Goal: Task Accomplishment & Management: Manage account settings

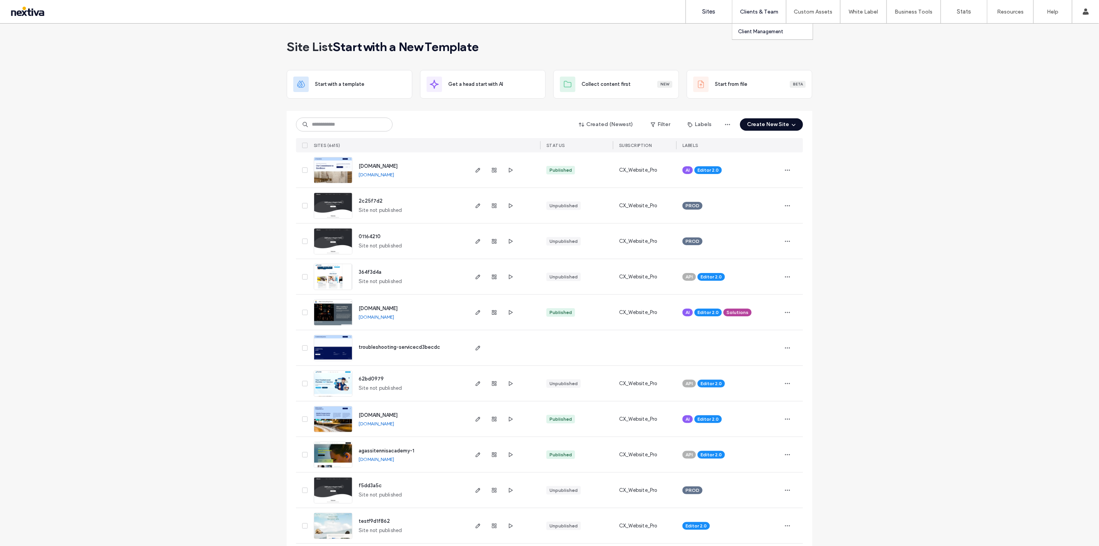
click at [763, 34] on label "Client Management" at bounding box center [760, 32] width 45 height 6
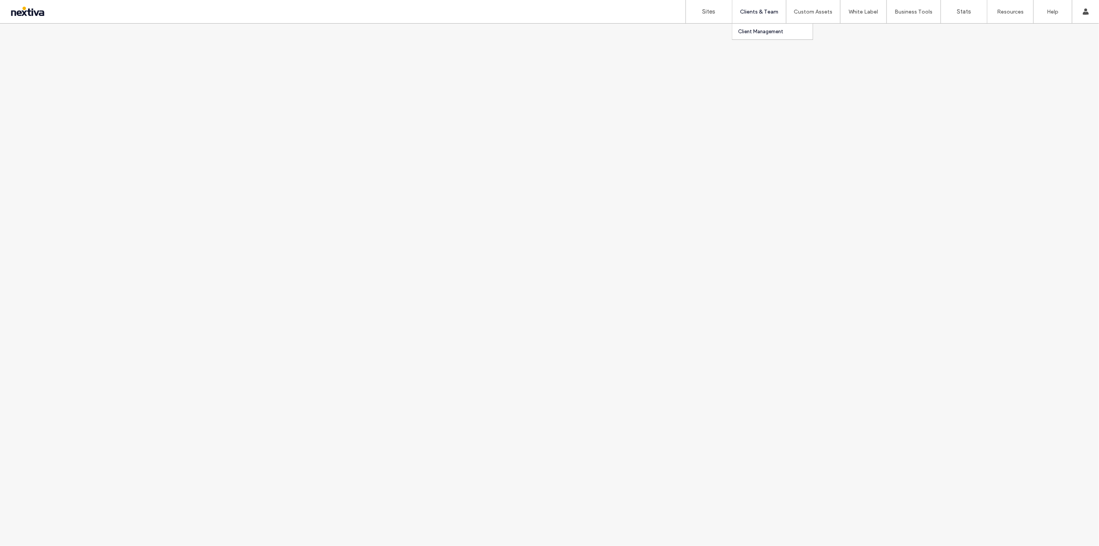
click at [758, 33] on label "Client Management" at bounding box center [760, 32] width 45 height 6
click at [761, 31] on label "Client Management" at bounding box center [760, 32] width 45 height 6
click at [401, 51] on div at bounding box center [549, 285] width 1099 height 522
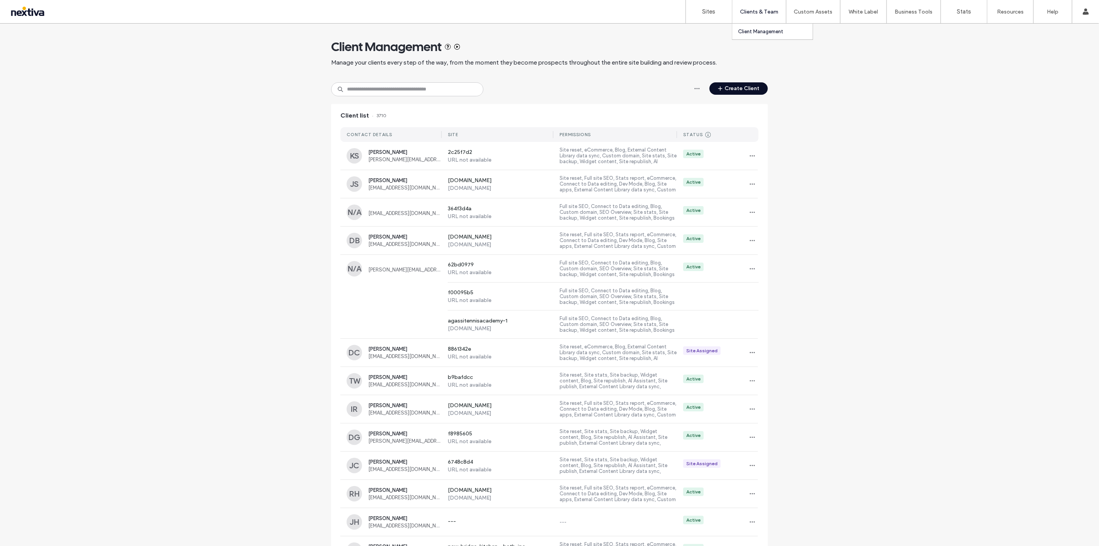
click at [766, 29] on label "Client Management" at bounding box center [760, 32] width 45 height 6
click at [438, 86] on input at bounding box center [407, 89] width 152 height 14
paste input "**********"
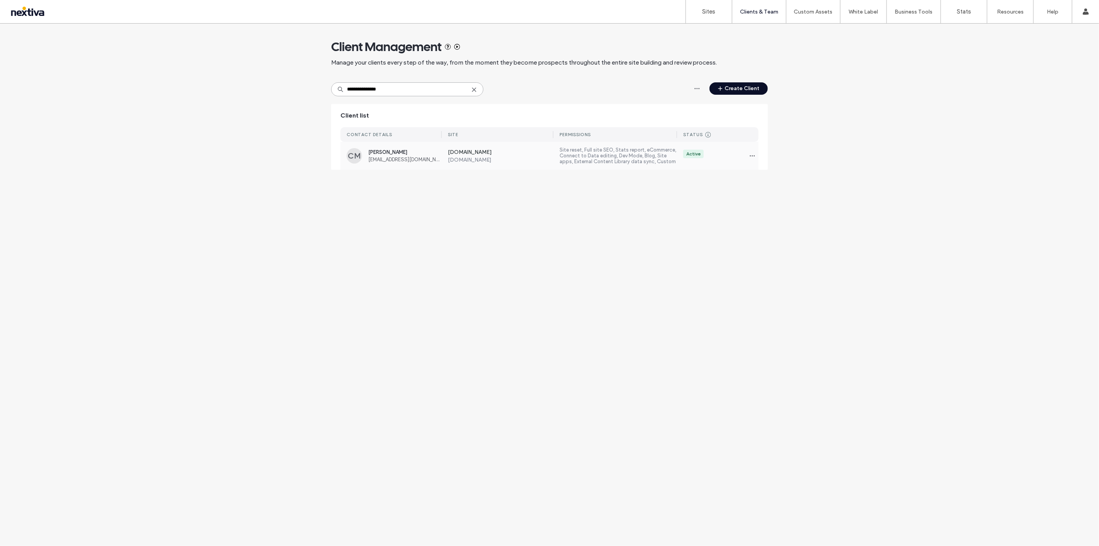
type input "**********"
click at [473, 155] on label "www.diversedependablehousingllc.net" at bounding box center [501, 153] width 106 height 8
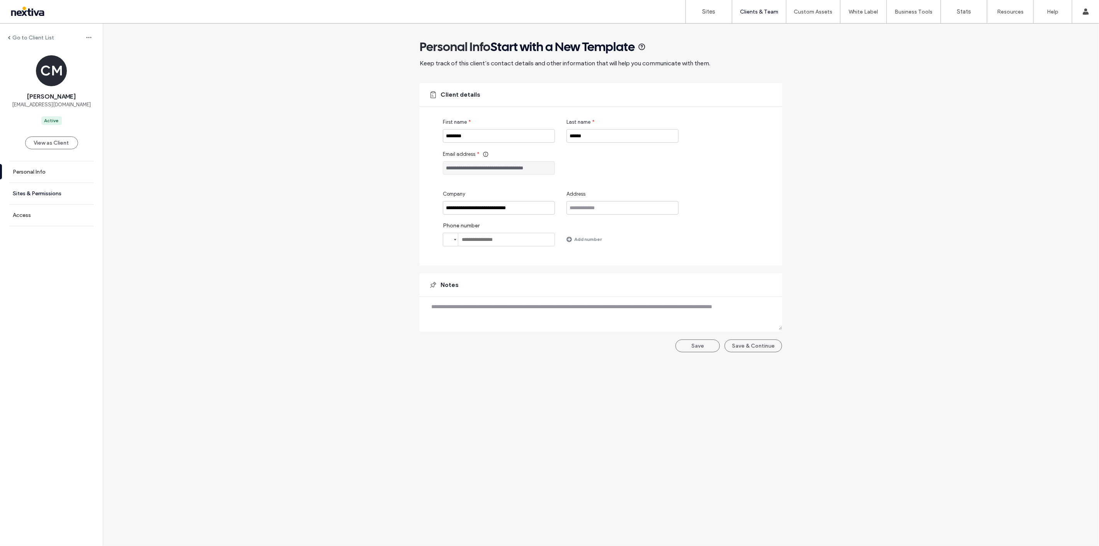
click at [65, 196] on link "Sites & Permissions" at bounding box center [51, 193] width 103 height 21
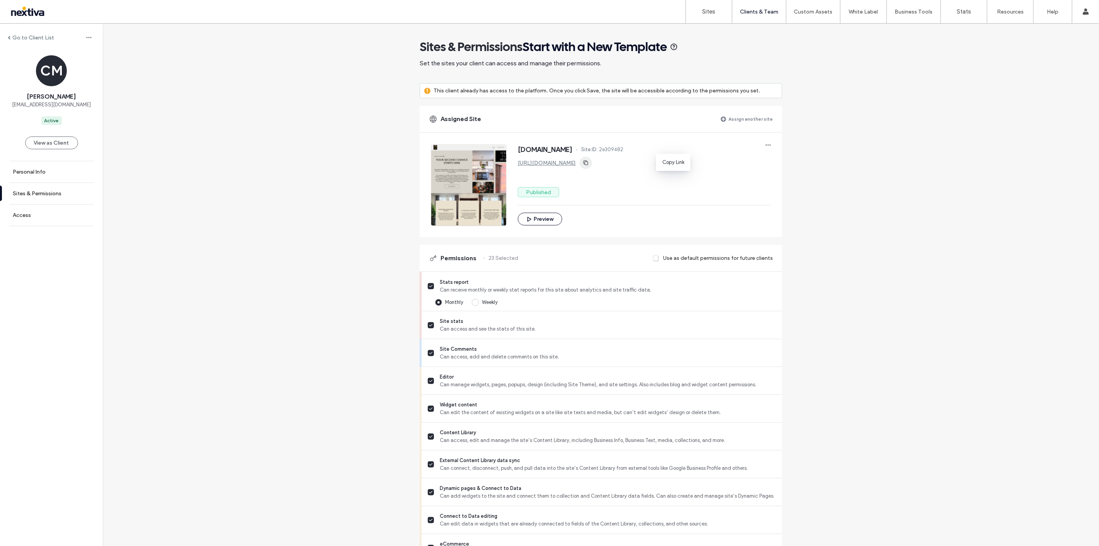
click at [588, 161] on use "button" at bounding box center [585, 162] width 5 height 5
